Goal: Answer question/provide support

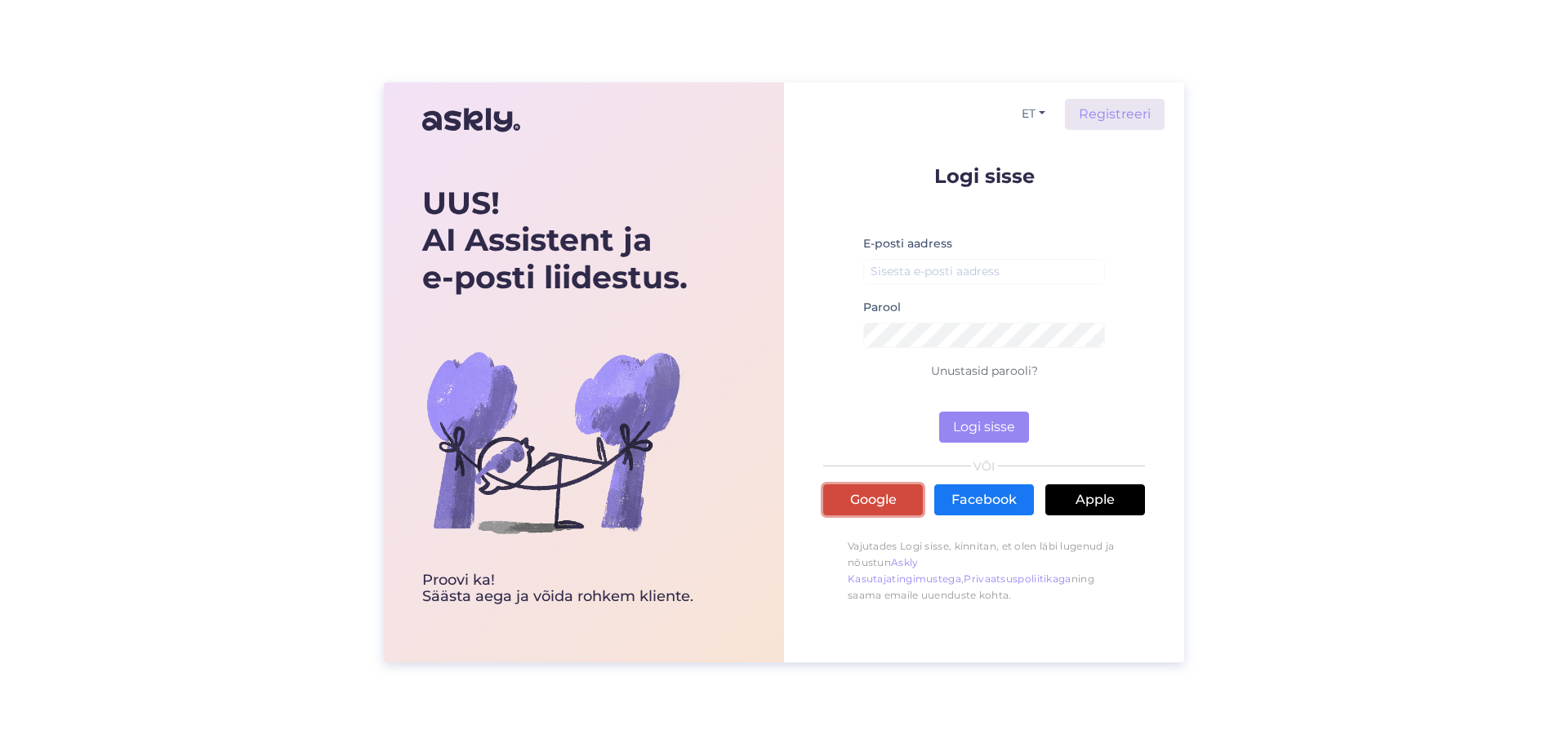
click at [873, 495] on link "Google" at bounding box center [873, 500] width 99 height 31
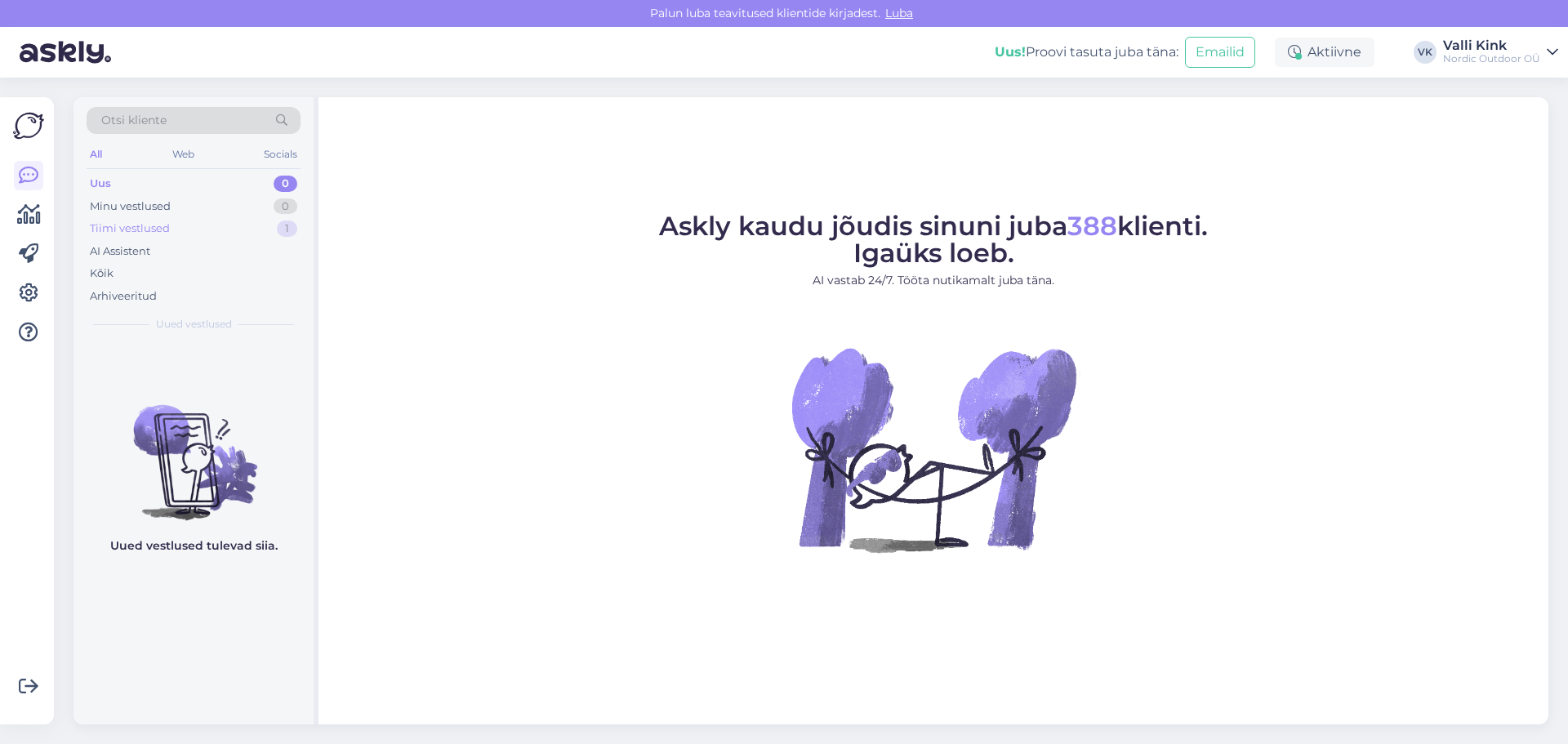
click at [145, 222] on div "Tiimi vestlused" at bounding box center [130, 228] width 80 height 16
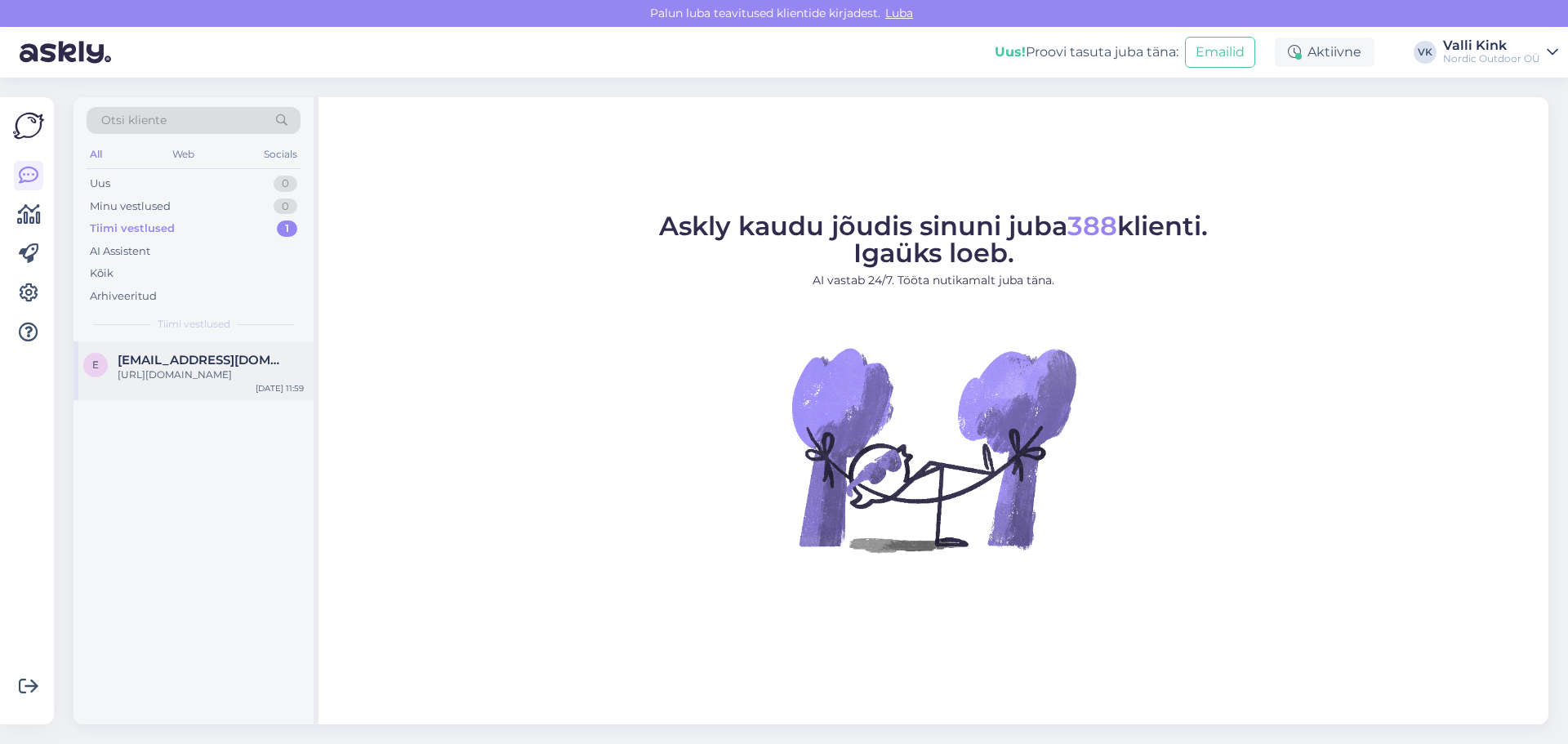
click at [182, 364] on span "[EMAIL_ADDRESS][DOMAIN_NAME]" at bounding box center [202, 361] width 169 height 15
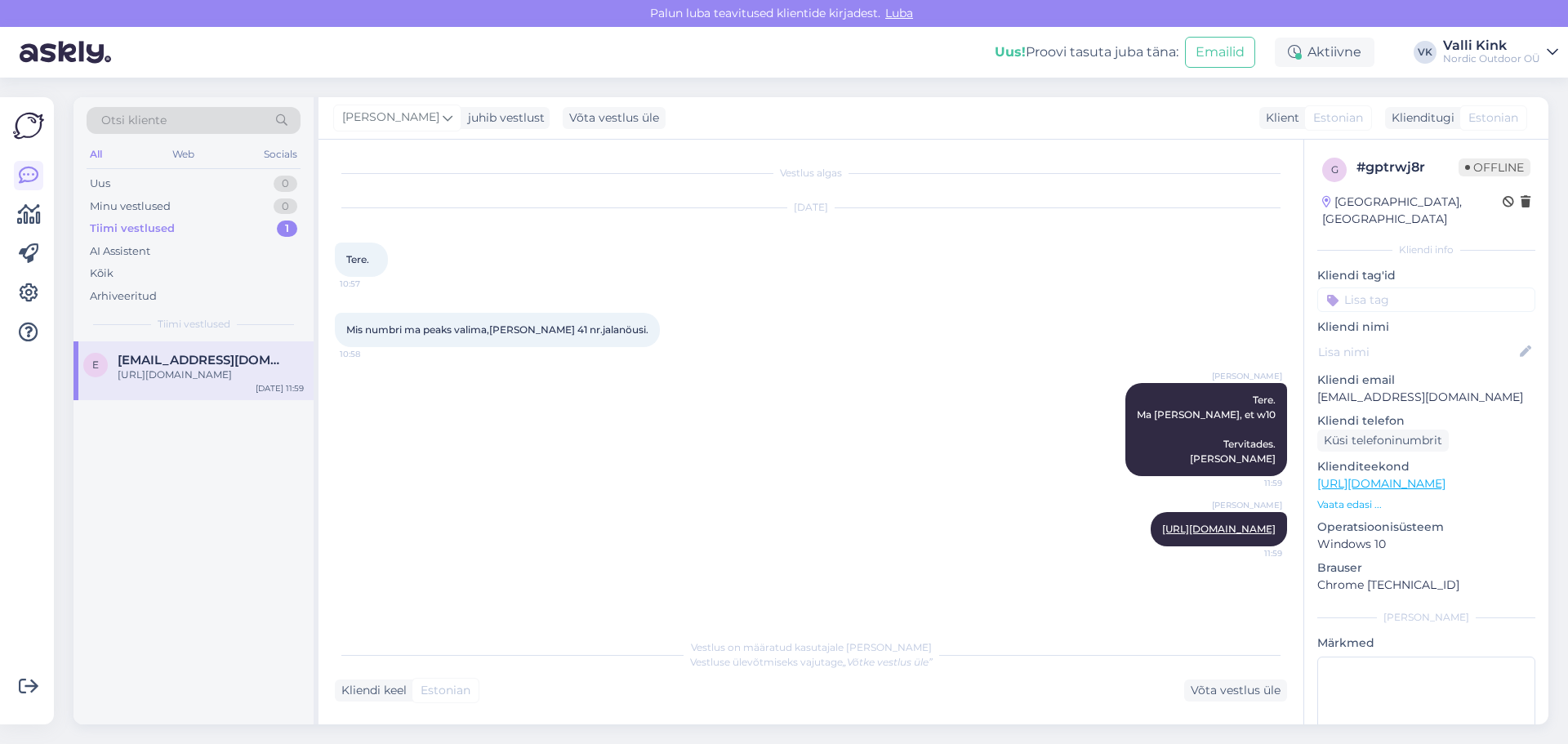
click at [1433, 476] on link "[URL][DOMAIN_NAME]" at bounding box center [1381, 484] width 128 height 15
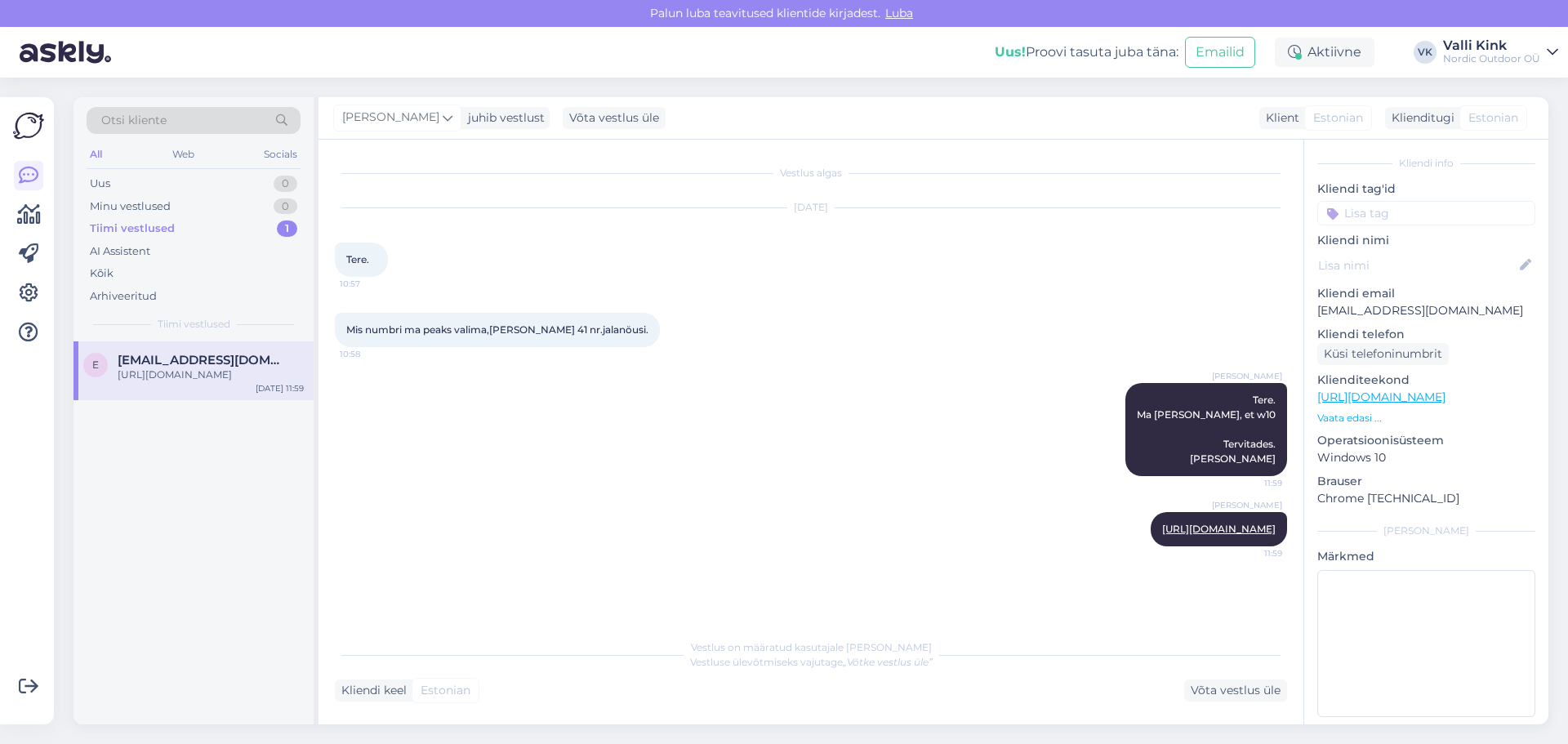
click at [134, 227] on div "Tiimi vestlused" at bounding box center [133, 228] width 85 height 16
click at [126, 254] on div "AI Assistent" at bounding box center [120, 251] width 61 height 16
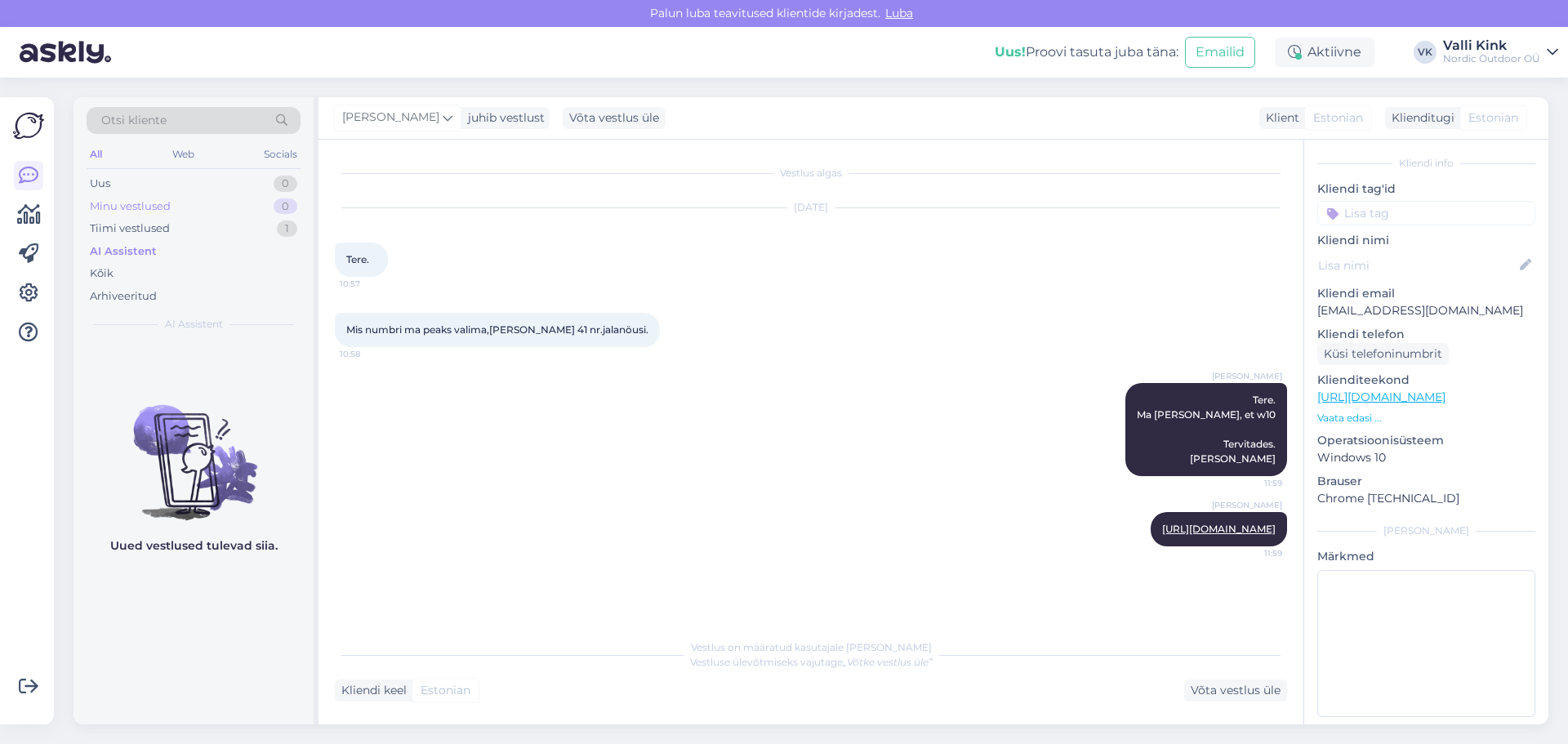
click at [128, 199] on div "Minu vestlused" at bounding box center [130, 206] width 80 height 16
click at [104, 261] on div "AI Assistent" at bounding box center [193, 252] width 214 height 23
click at [103, 274] on div "Kõik" at bounding box center [101, 273] width 24 height 16
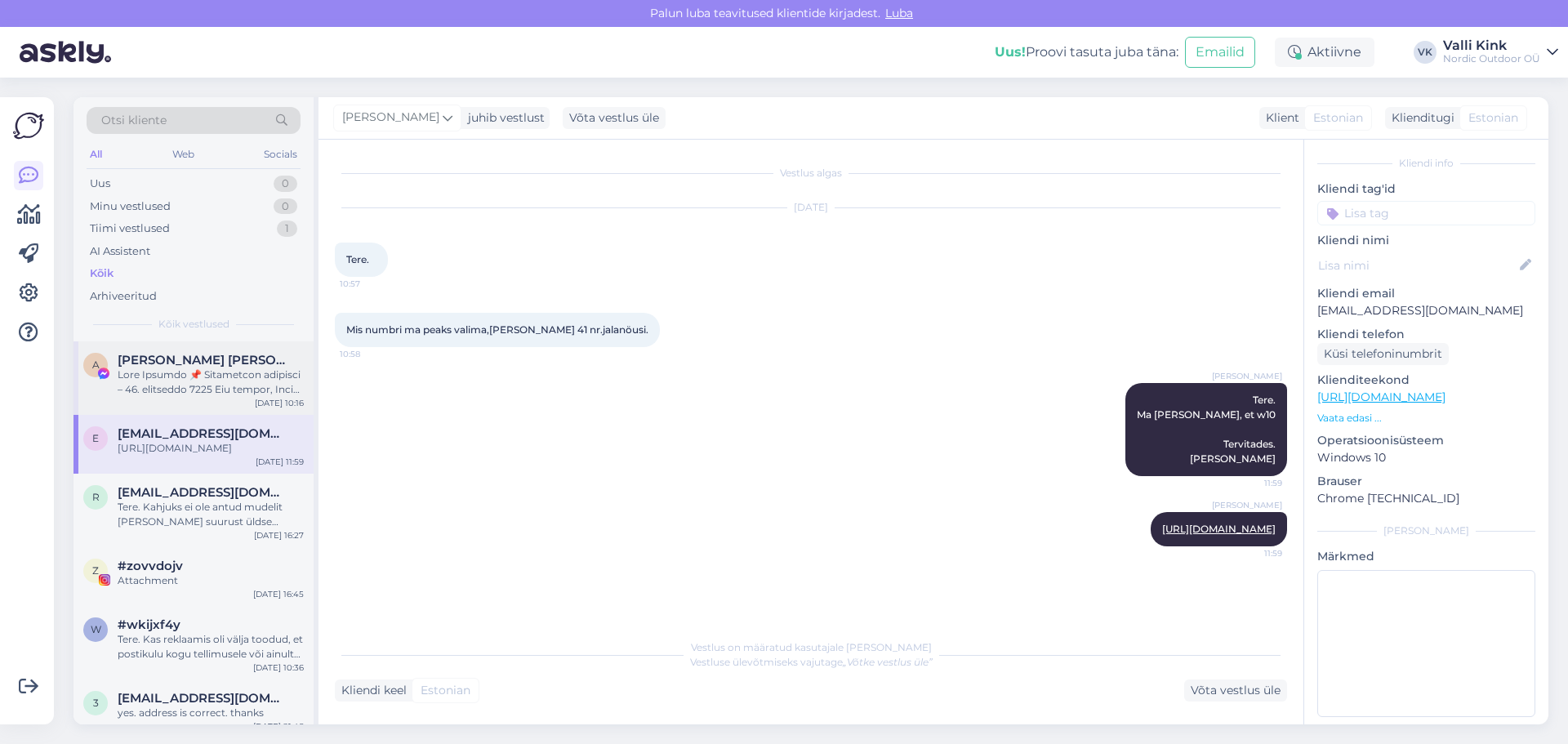
click at [211, 389] on div at bounding box center [210, 381] width 187 height 29
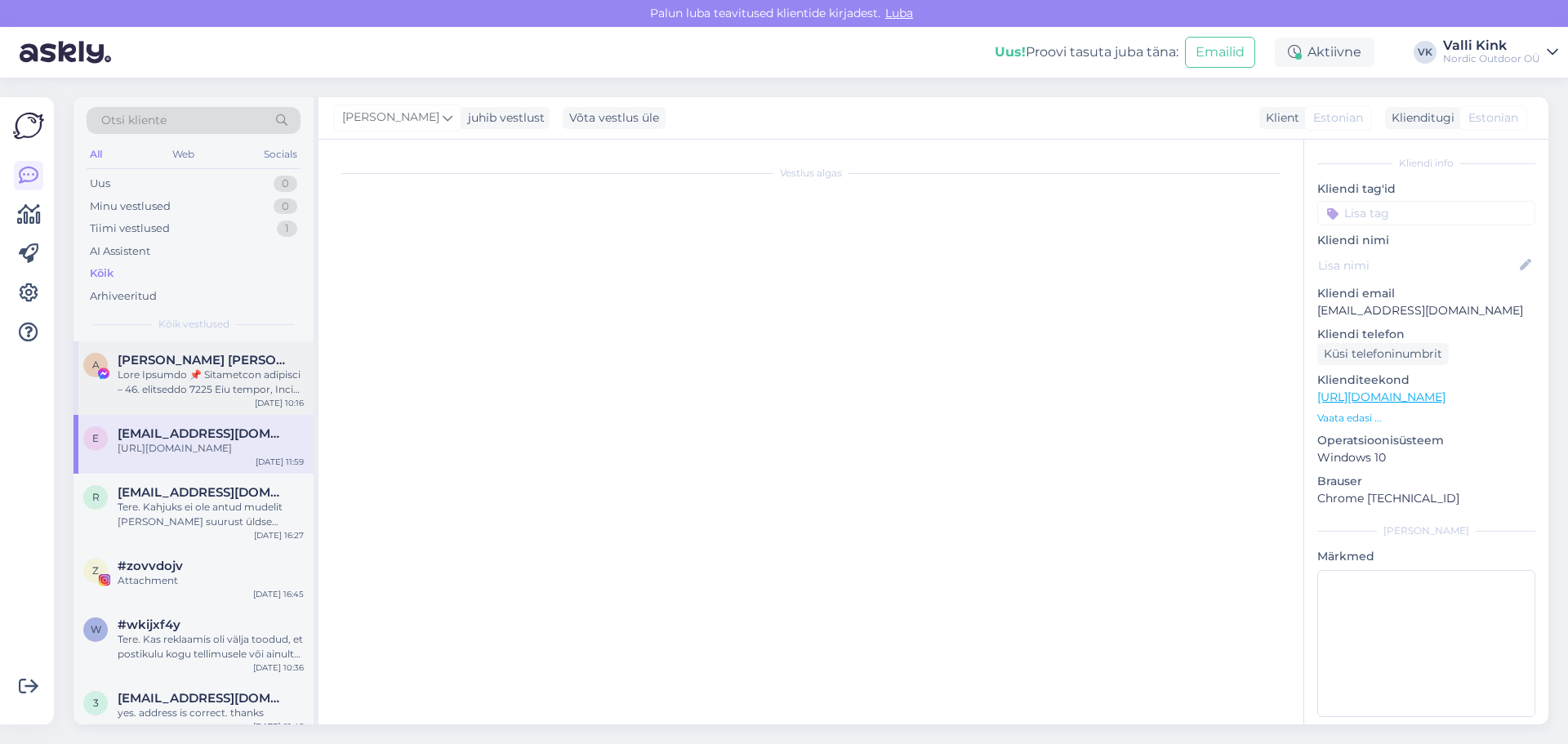
scroll to position [0, 0]
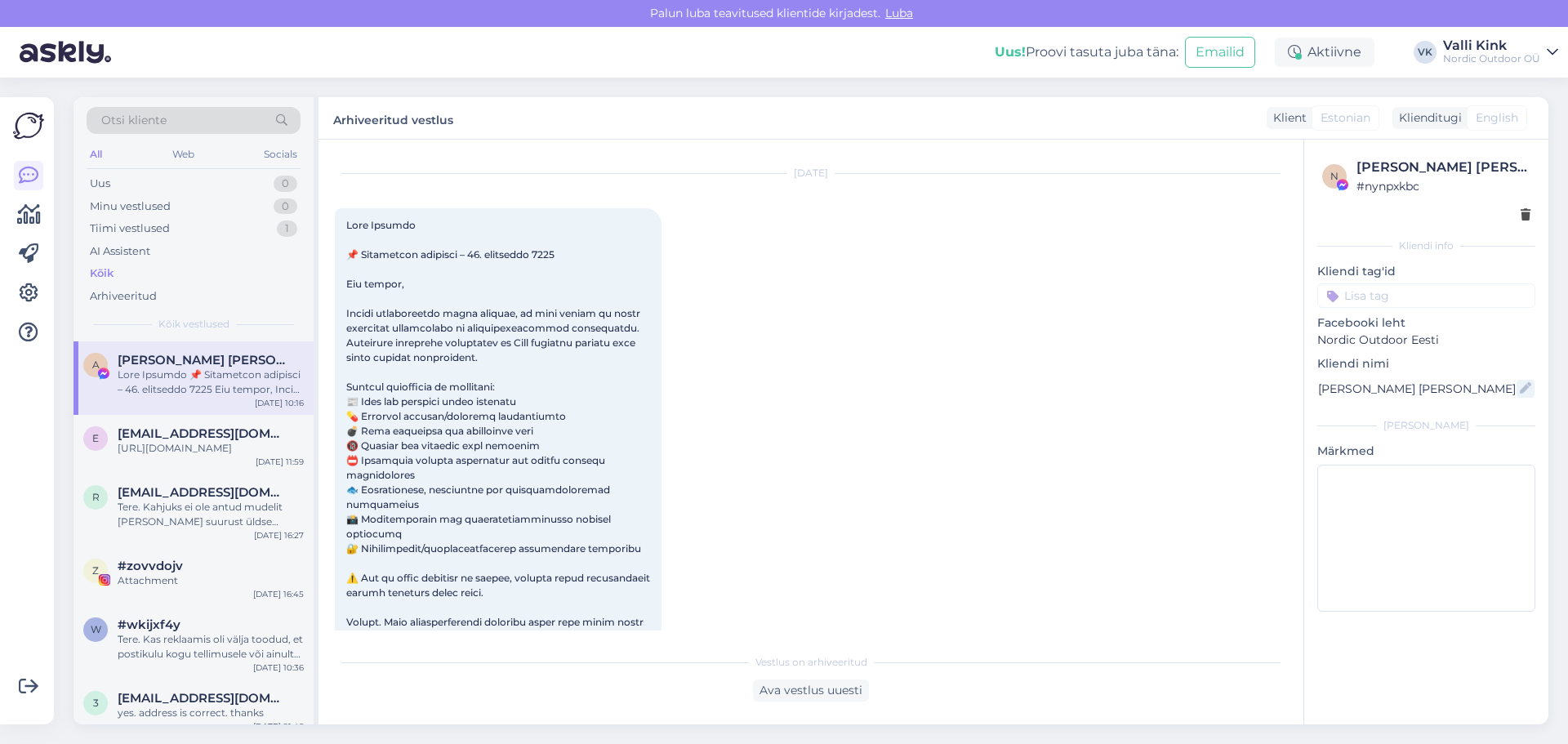
click at [1523, 388] on icon at bounding box center [1525, 388] width 18 height 18
click at [1526, 212] on icon at bounding box center [1525, 216] width 9 height 11
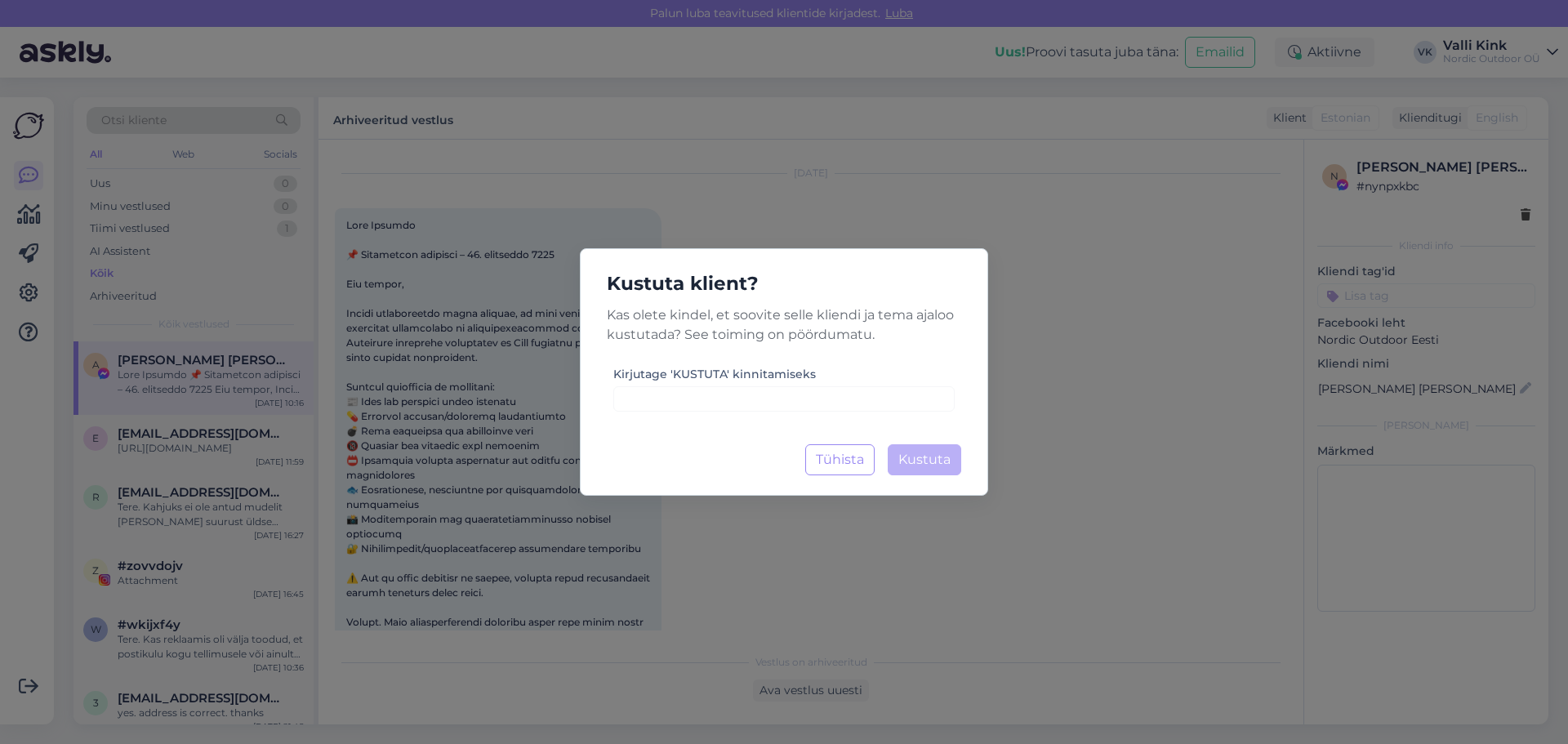
click at [914, 341] on p "Kas olete kindel, et soovite selle kliendi ja tema ajaloo kustutada? See toimin…" at bounding box center [784, 325] width 381 height 39
click at [788, 397] on input at bounding box center [784, 399] width 342 height 26
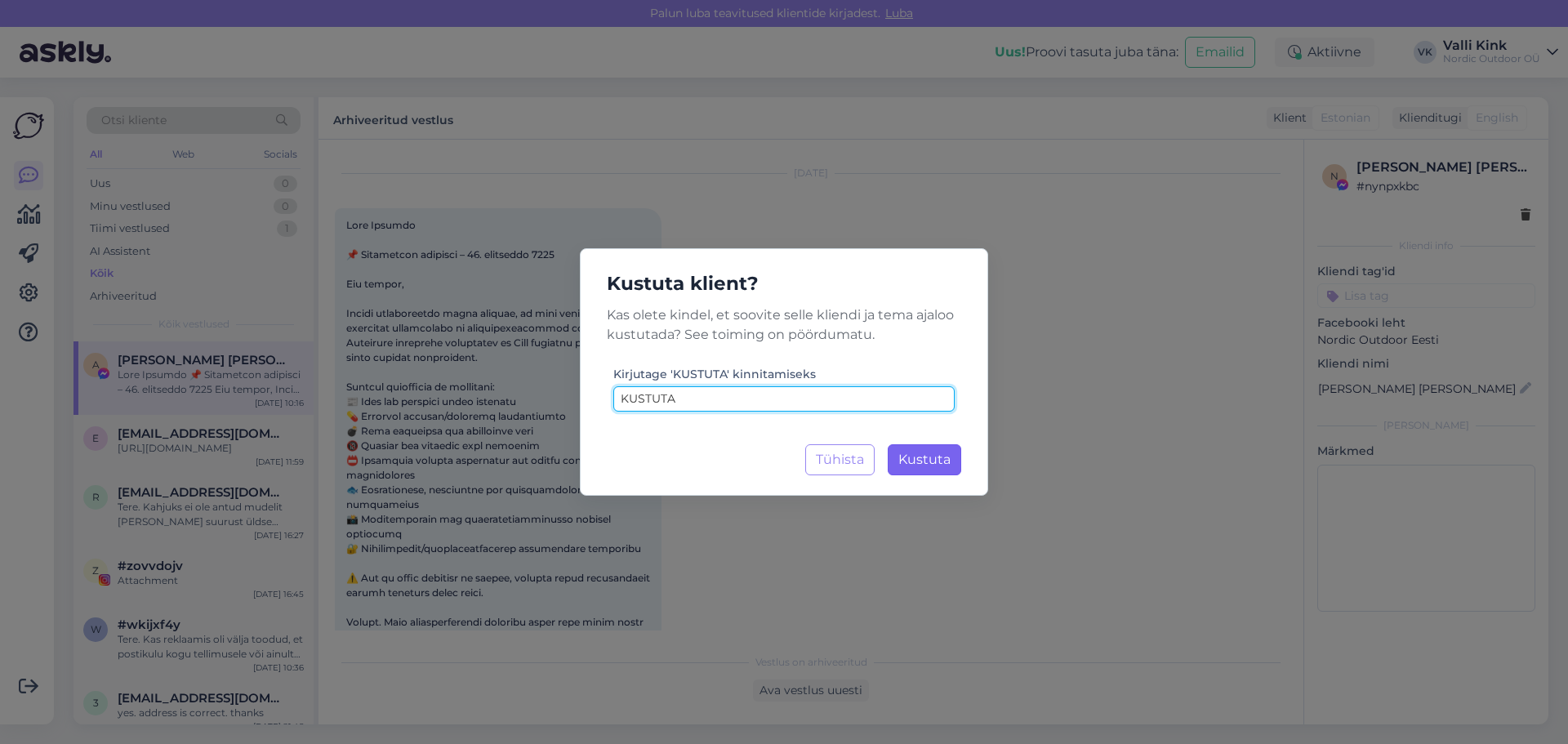
type input "KUSTUTA"
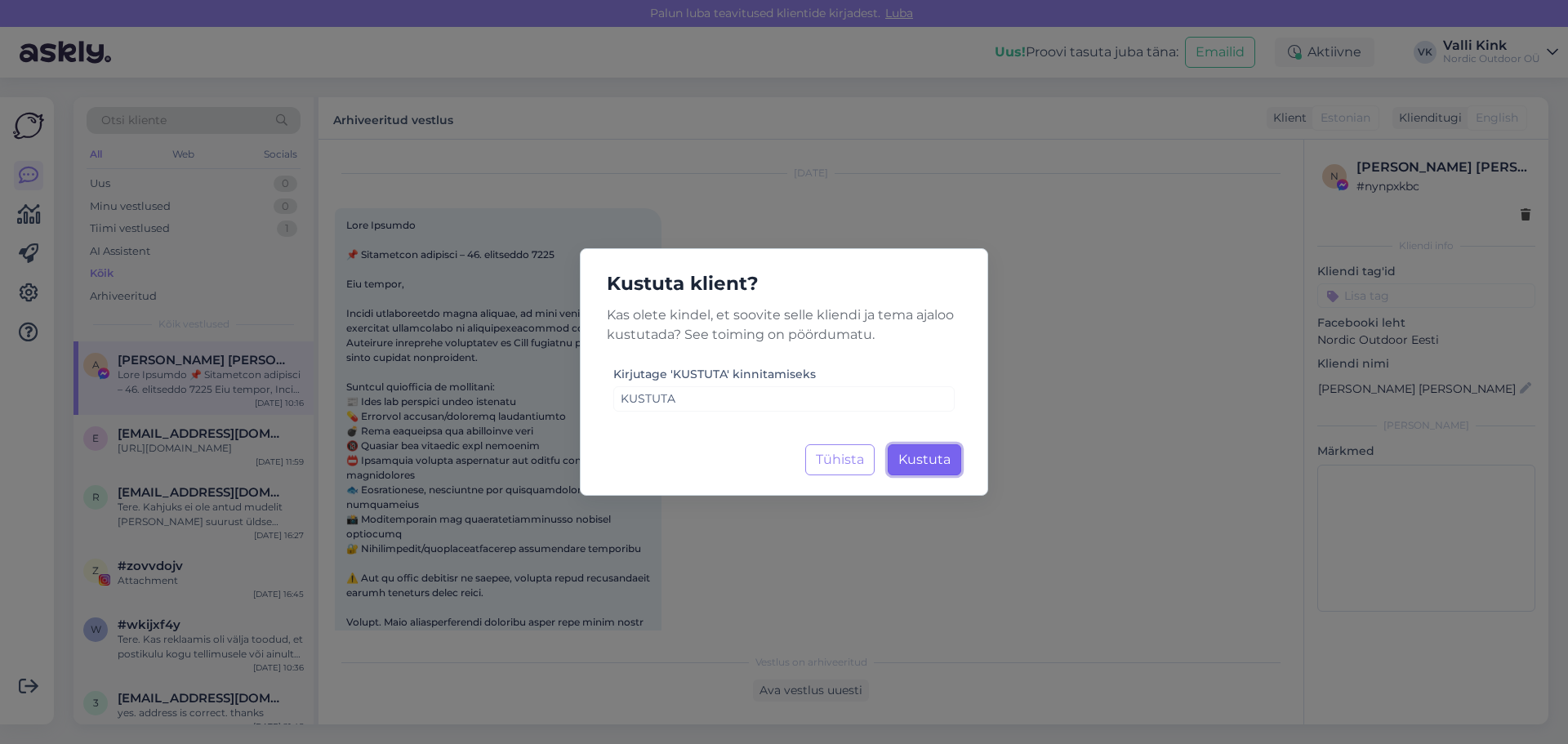
click at [921, 452] on span "Kustuta" at bounding box center [924, 459] width 52 height 15
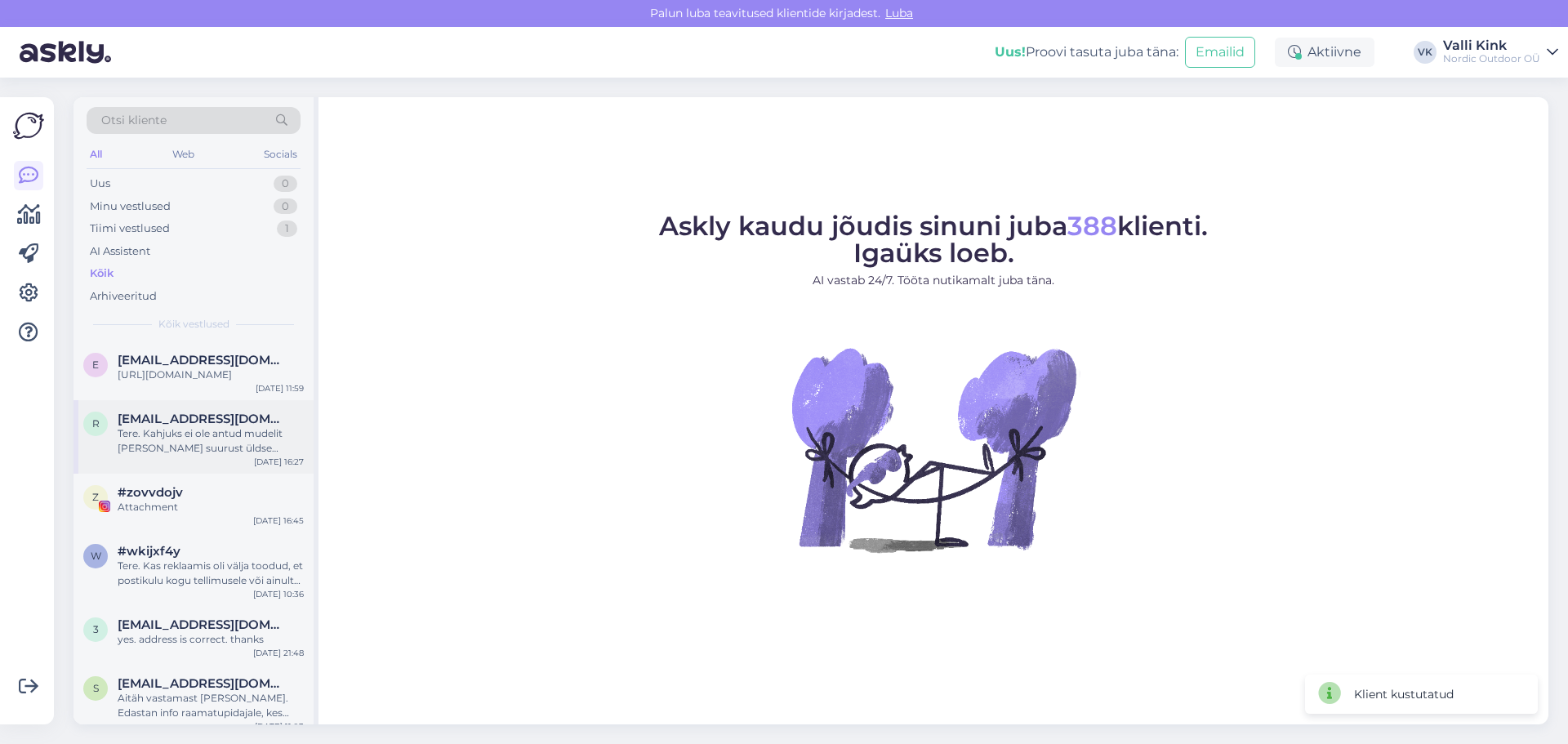
click at [161, 455] on div "Tere. Kahjuks ei ole antud mudelit [PERSON_NAME] suurust üldse midagi pakkuda h…" at bounding box center [210, 440] width 187 height 29
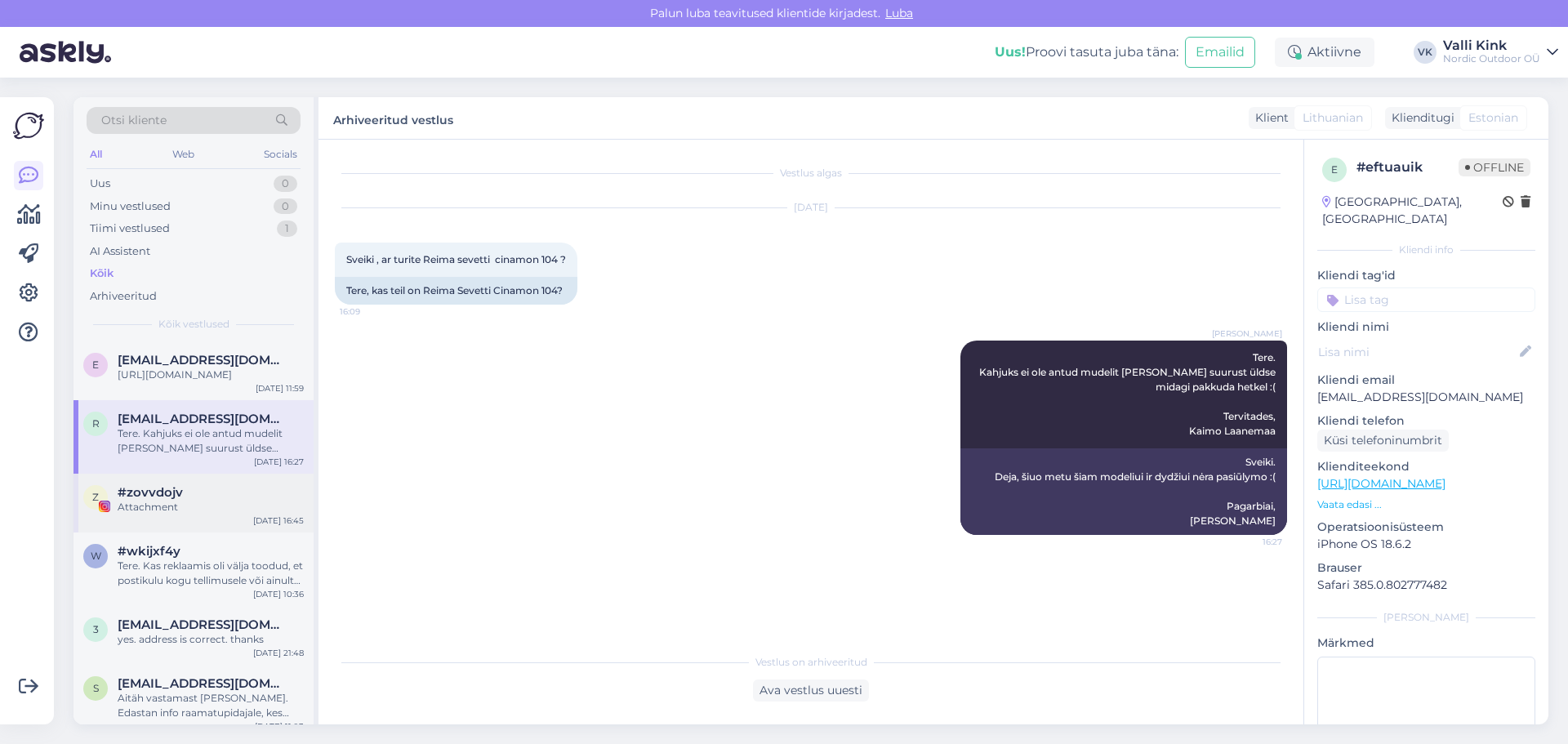
click at [194, 500] on div "#zovvdojv" at bounding box center [210, 492] width 187 height 15
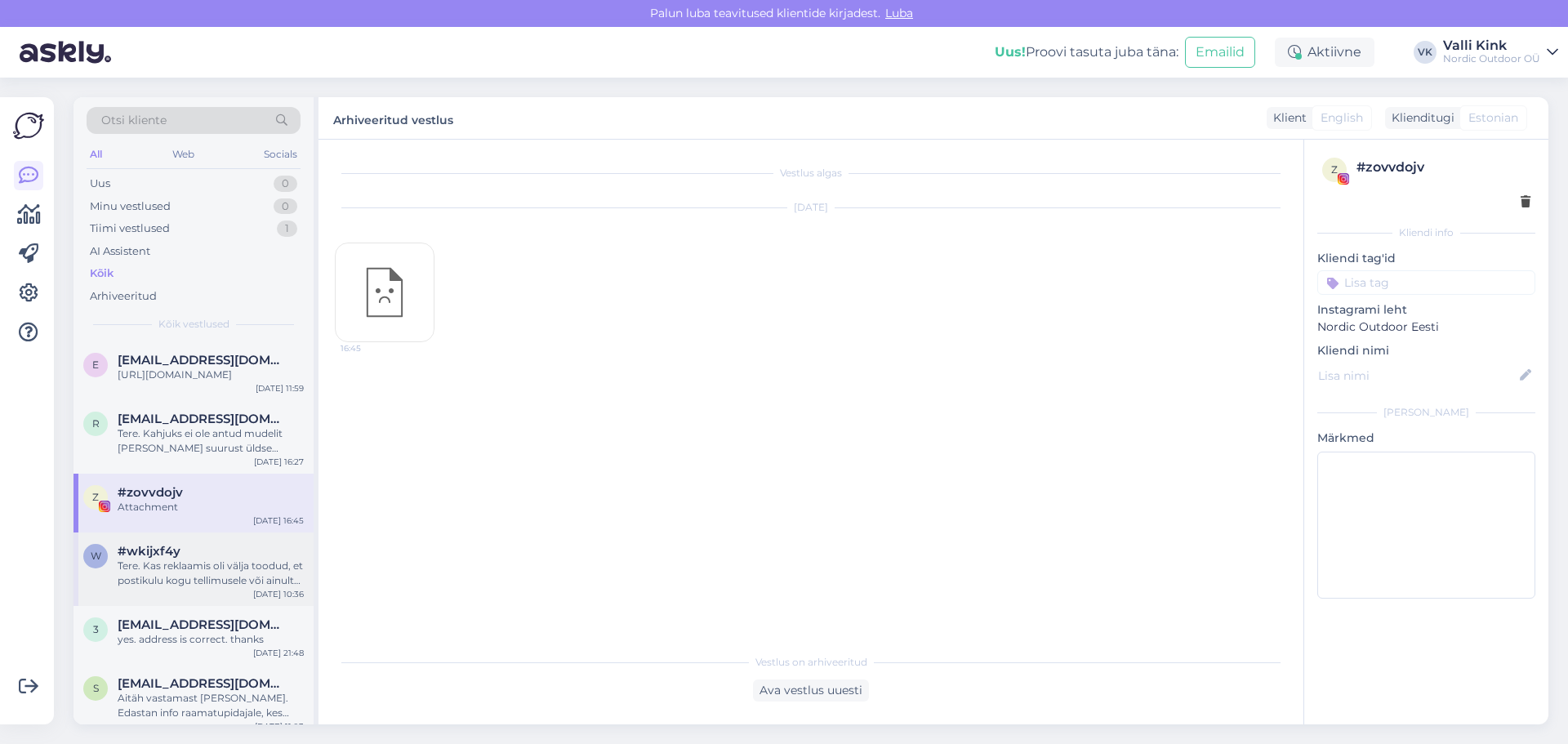
click at [182, 579] on div "Tere. Kas reklaamis oli välja toodud, et postikulu kogu tellimusele või ainult …" at bounding box center [210, 573] width 187 height 29
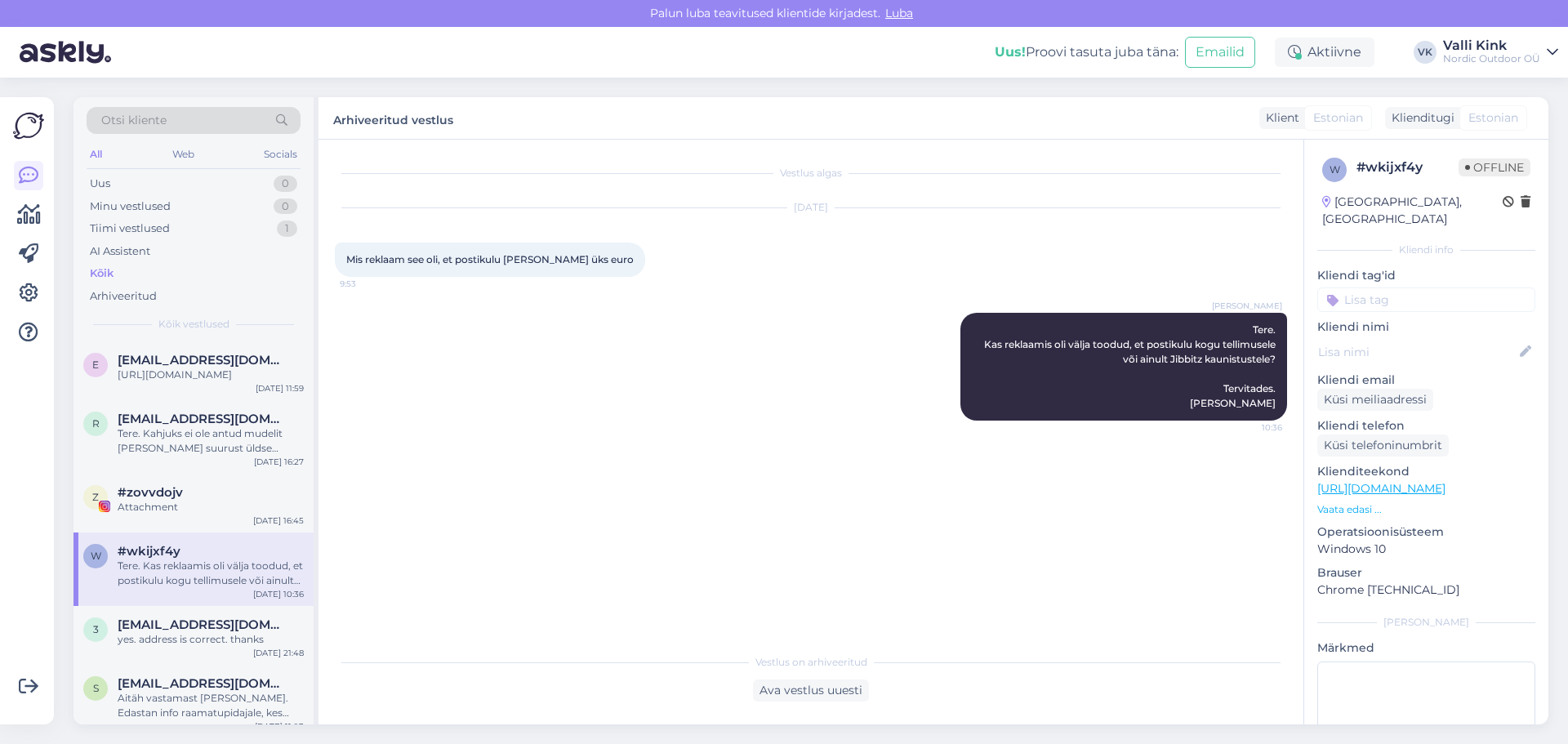
click at [1418, 481] on link "[URL][DOMAIN_NAME]" at bounding box center [1381, 488] width 128 height 15
click at [151, 632] on span "[EMAIL_ADDRESS][DOMAIN_NAME]" at bounding box center [202, 625] width 169 height 15
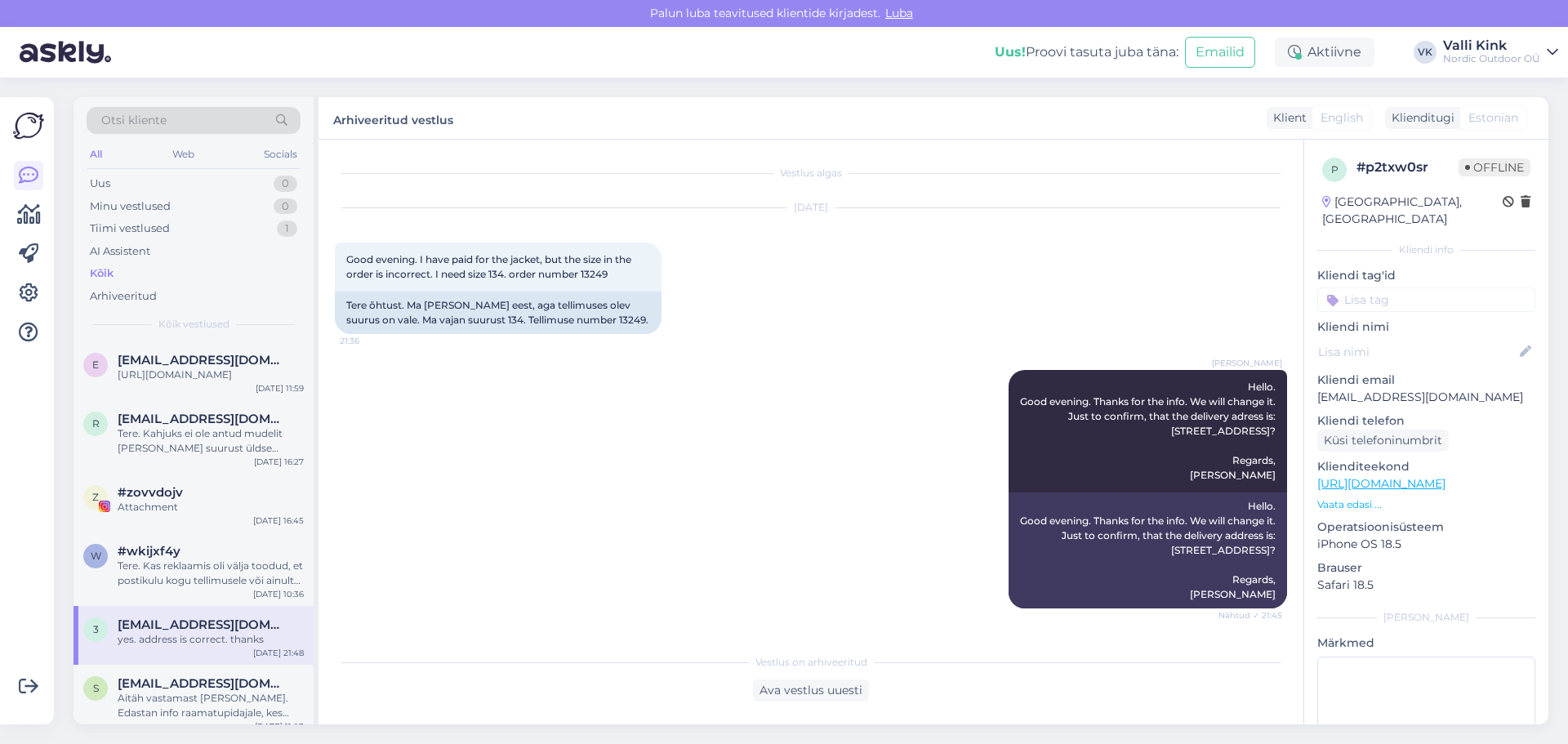
scroll to position [211, 0]
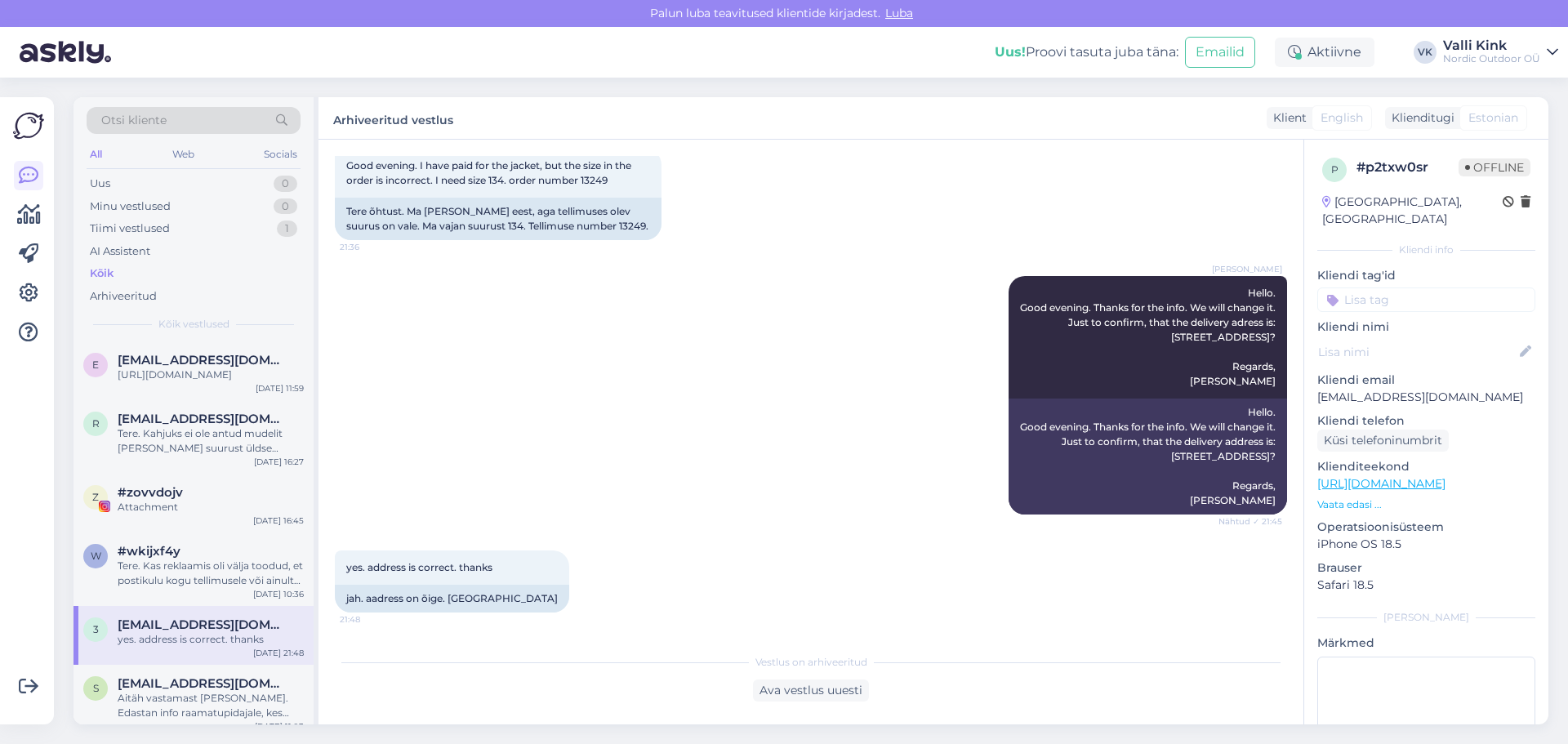
click at [1353, 497] on p "Vaata edasi ..." at bounding box center [1426, 505] width 218 height 15
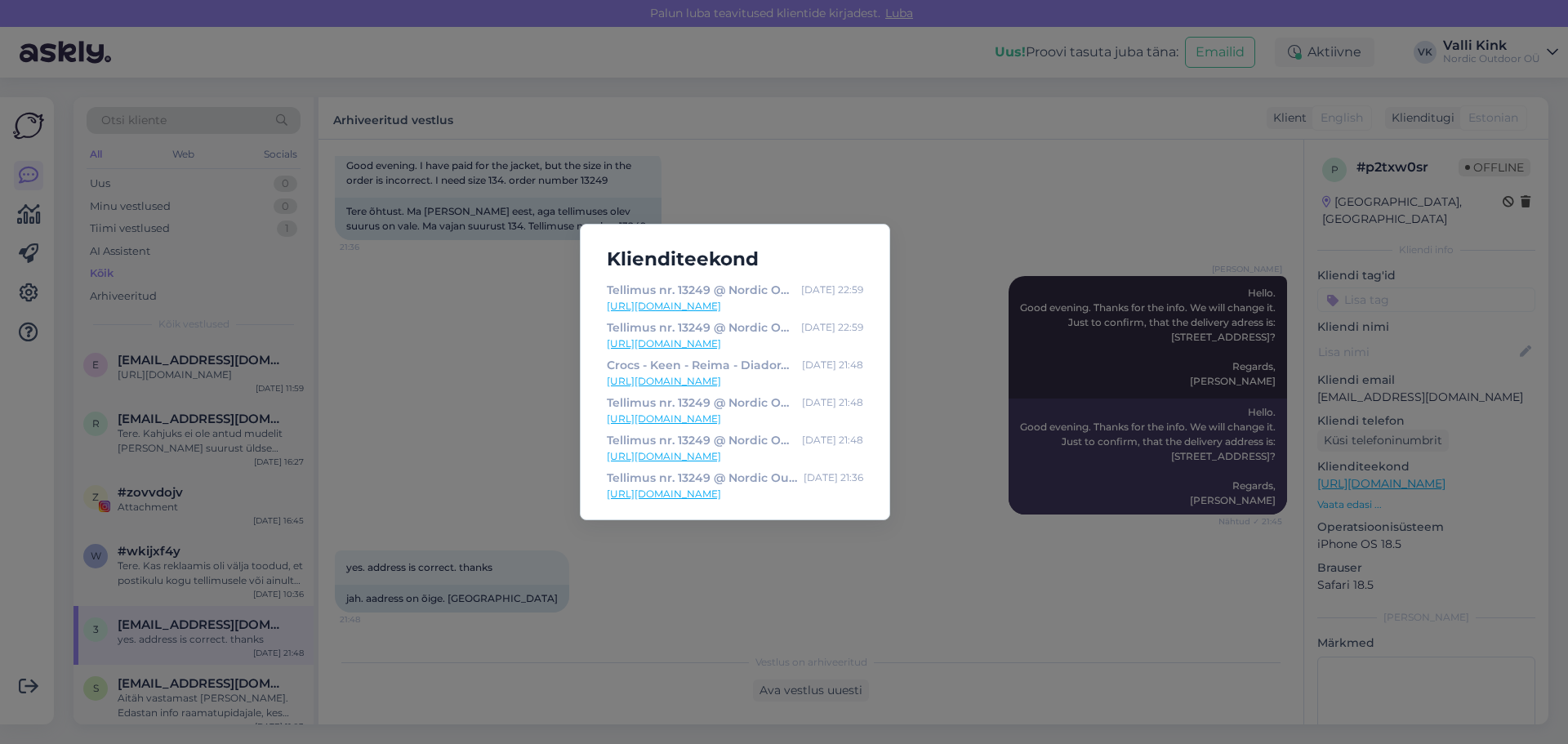
click at [661, 620] on div "Klienditeekond Tellimus nr. 13249 @ Nordic Outdoor, Crocs, Reima, Cougar, Teva,…" at bounding box center [784, 372] width 1568 height 744
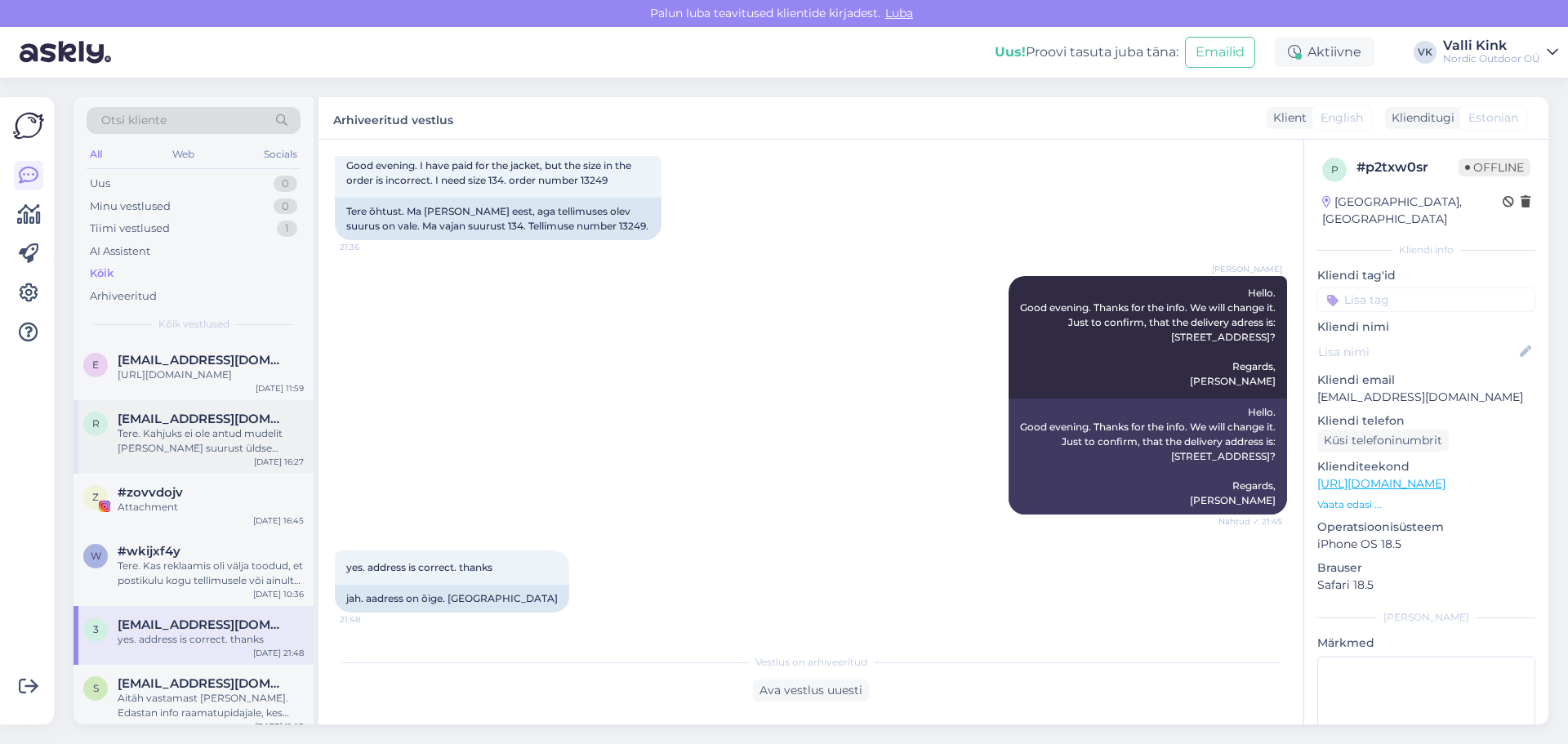
click at [225, 455] on div "Tere. Kahjuks ei ole antud mudelit [PERSON_NAME] suurust üldse midagi pakkuda h…" at bounding box center [210, 440] width 187 height 29
